Goal: Information Seeking & Learning: Check status

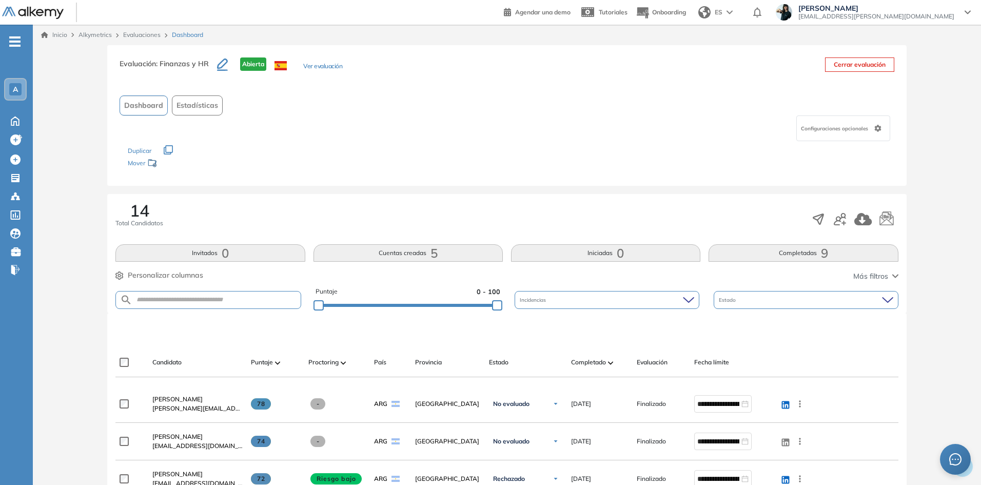
click at [221, 66] on icon "button" at bounding box center [222, 65] width 11 height 12
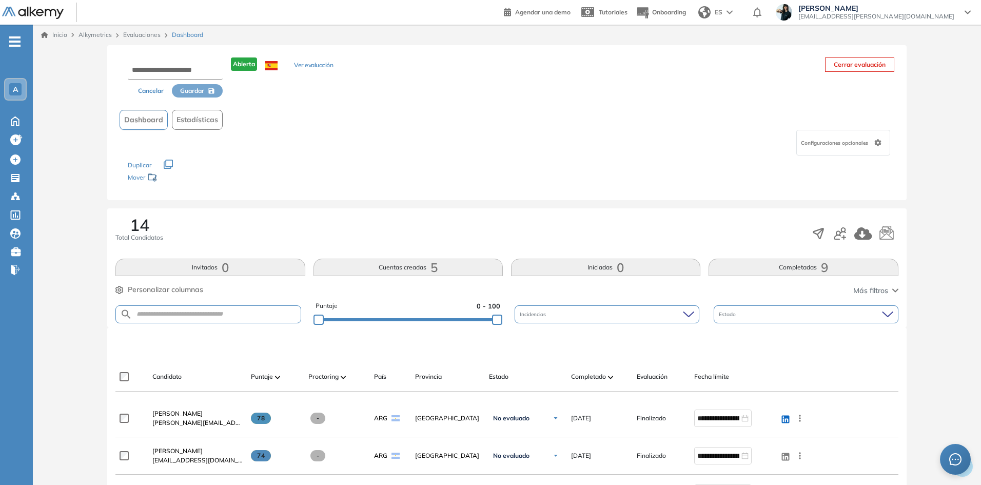
click at [305, 65] on button "Ver evaluación" at bounding box center [313, 66] width 39 height 11
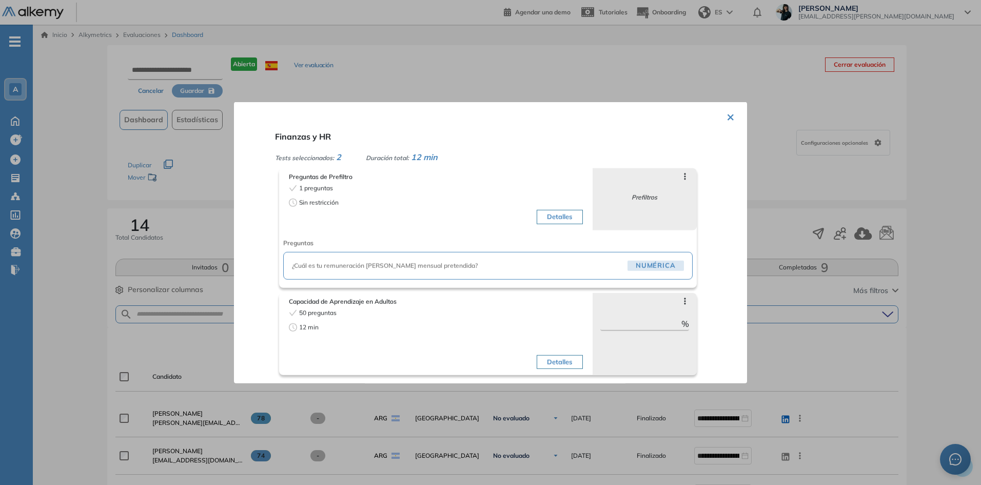
click at [558, 221] on button "Detalles" at bounding box center [560, 217] width 46 height 14
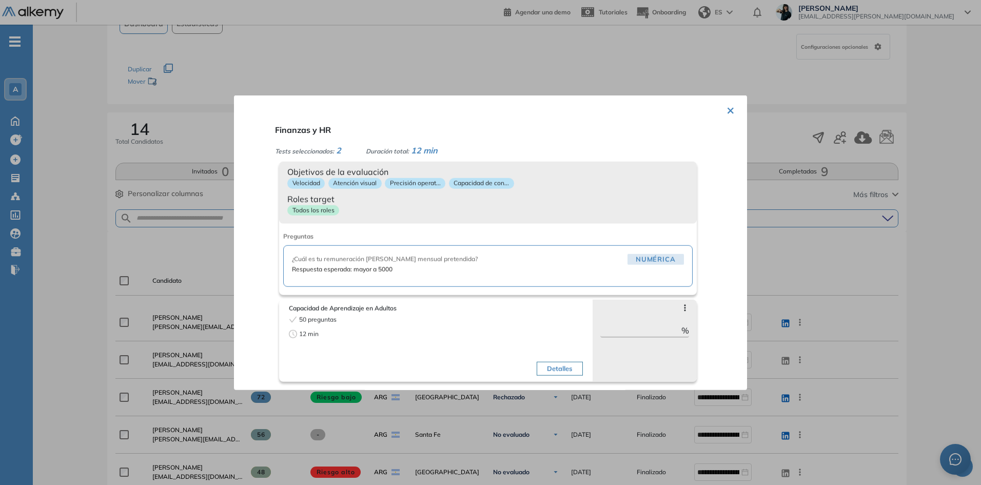
scroll to position [103, 0]
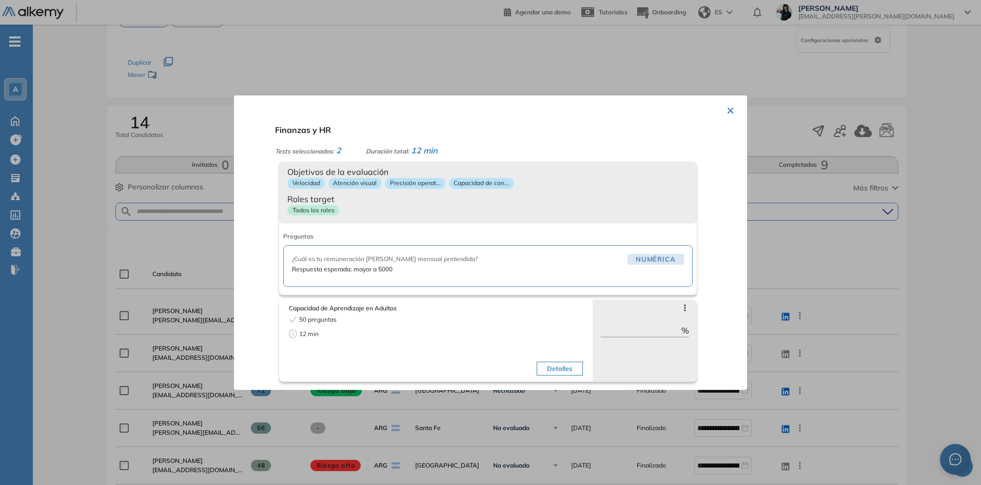
click at [643, 260] on span "Numérica" at bounding box center [656, 259] width 56 height 11
click at [729, 109] on button "×" at bounding box center [731, 109] width 8 height 20
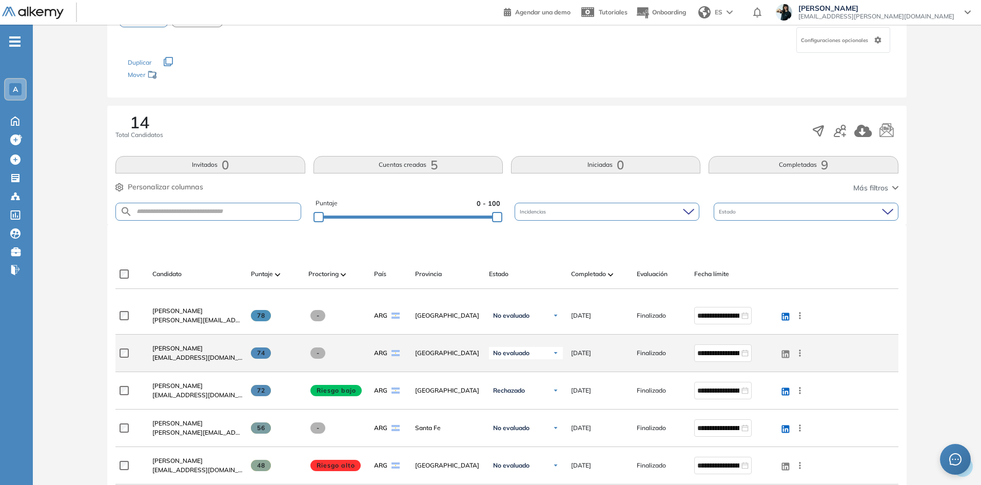
scroll to position [0, 0]
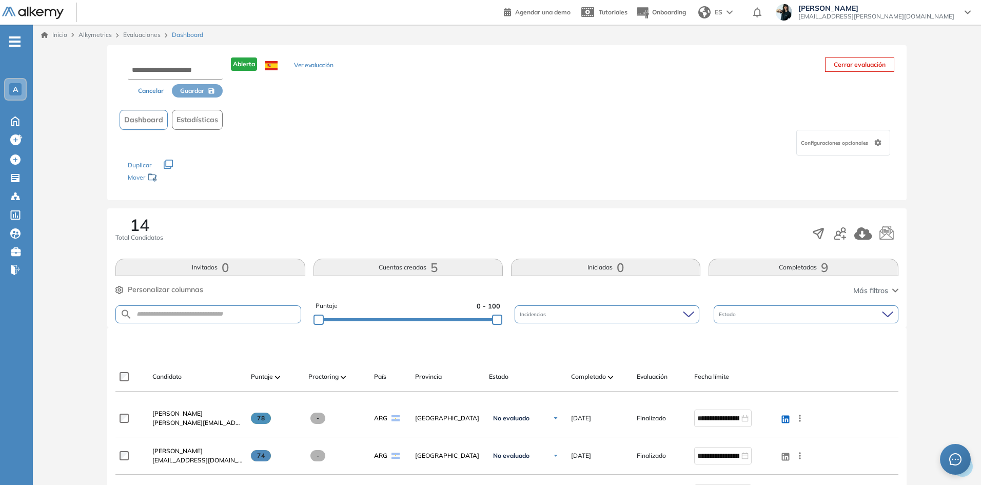
click at [153, 34] on link "Evaluaciones" at bounding box center [141, 35] width 37 height 8
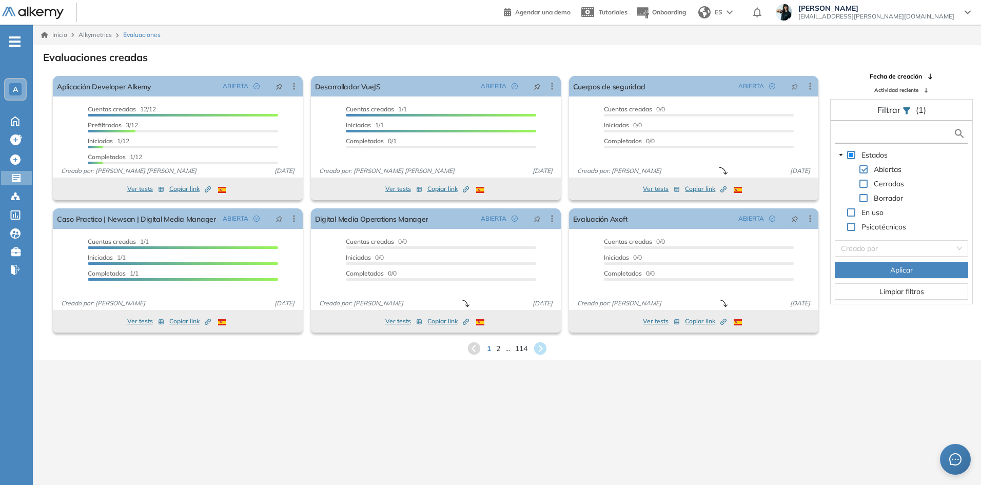
click at [859, 137] on input "text" at bounding box center [896, 133] width 116 height 11
type input "**"
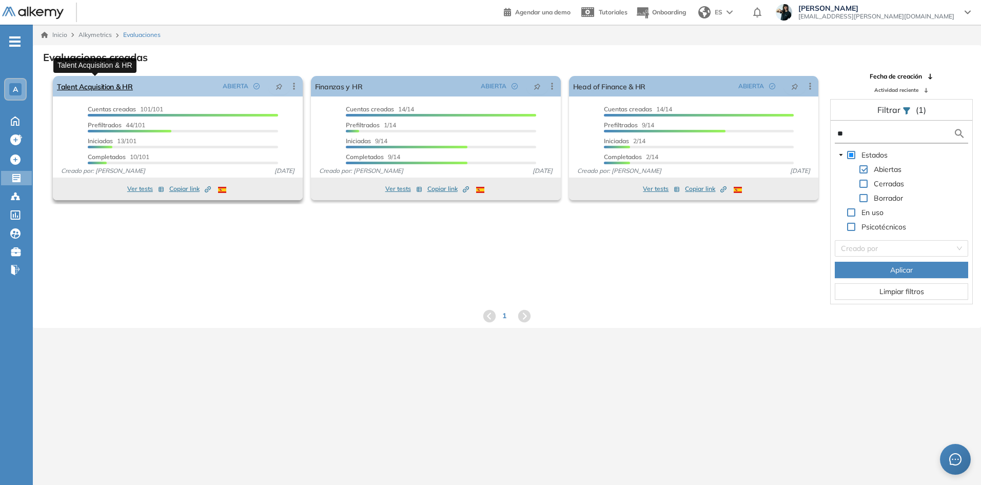
click at [126, 88] on link "Talent Acquisition & HR" at bounding box center [95, 86] width 76 height 21
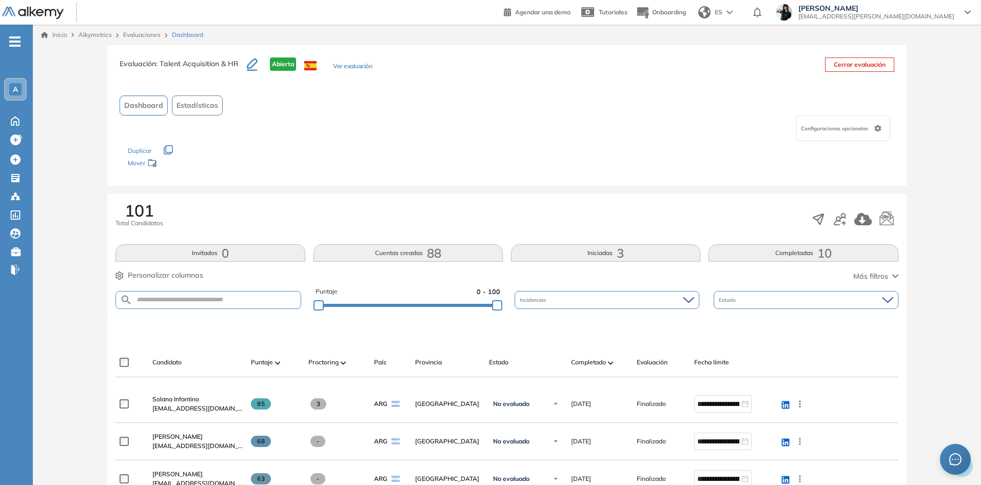
click at [344, 67] on button "Ver evaluación" at bounding box center [352, 67] width 39 height 11
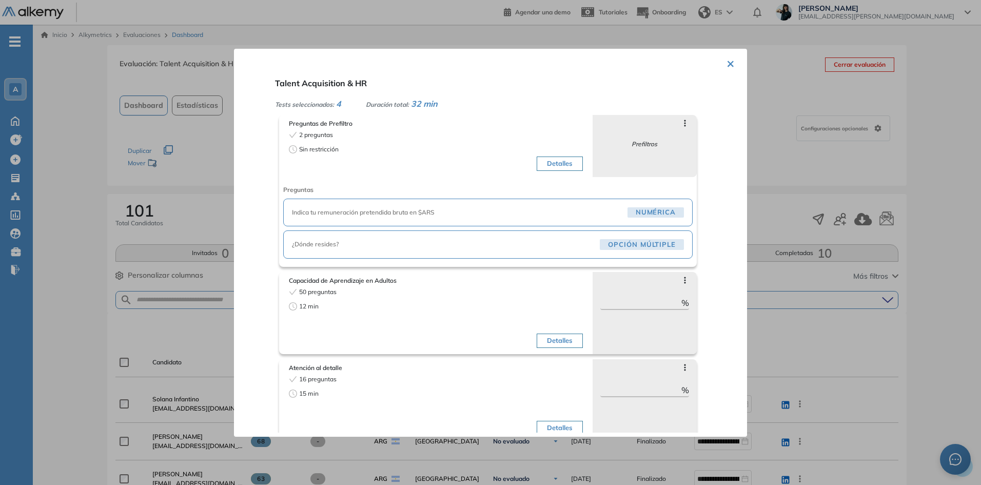
drag, startPoint x: 725, startPoint y: 65, endPoint x: 646, endPoint y: 60, distance: 78.7
click at [727, 65] on button "×" at bounding box center [731, 63] width 8 height 20
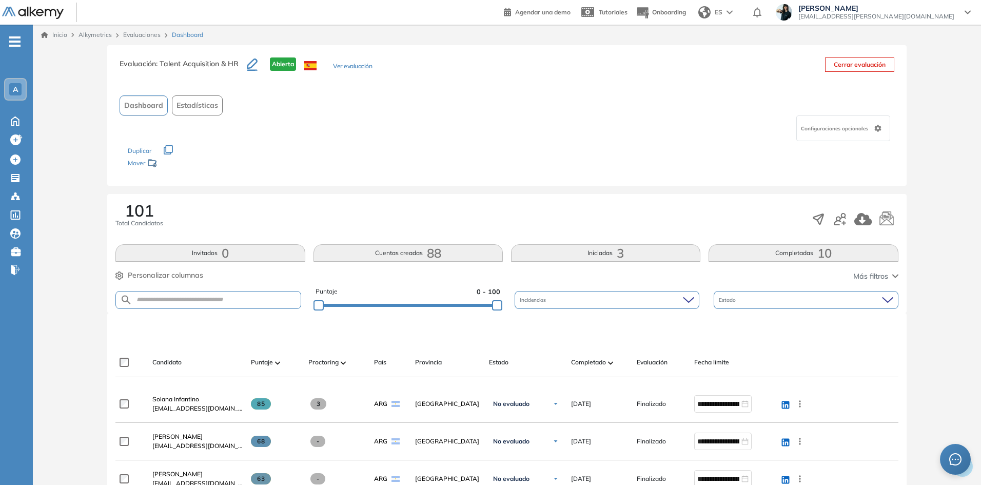
click at [215, 62] on span ": Talent Acquisition & HR" at bounding box center [197, 63] width 83 height 9
copy div "Evaluación : Talent Acquisition & HR"
click at [321, 115] on div "Dashboard Estadísticas" at bounding box center [507, 105] width 774 height 20
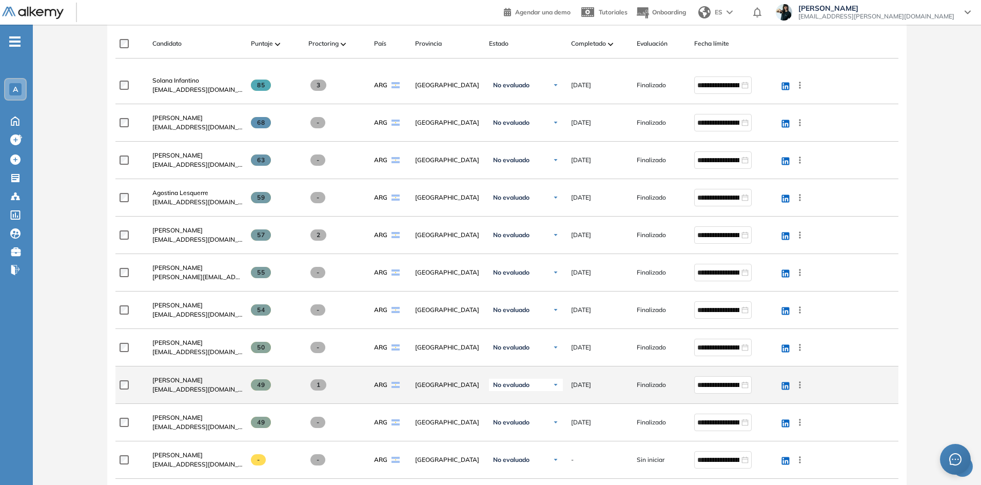
scroll to position [308, 0]
